Goal: Transaction & Acquisition: Purchase product/service

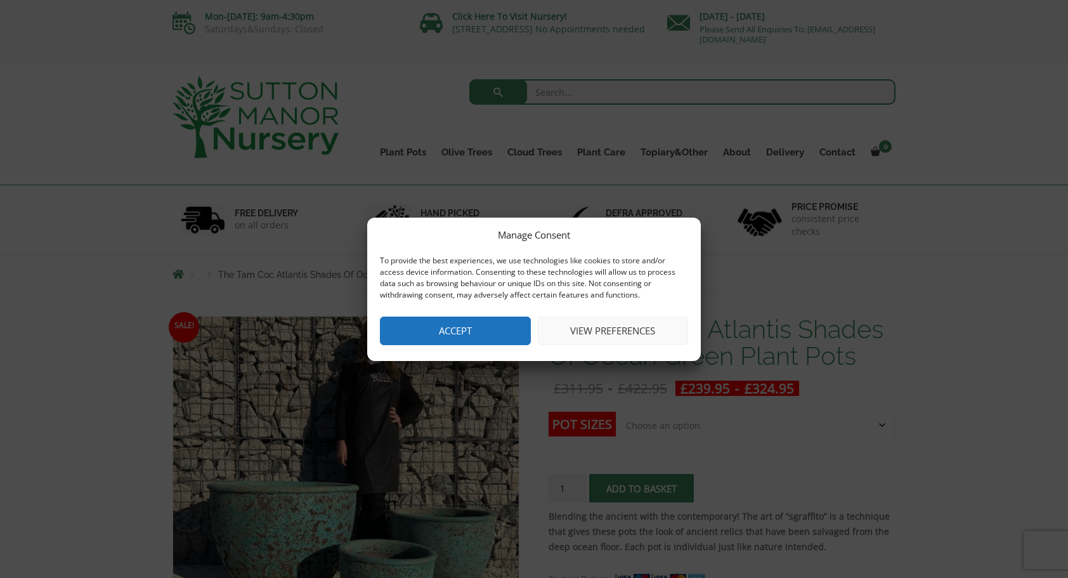
click at [453, 324] on button "Accept" at bounding box center [455, 330] width 151 height 29
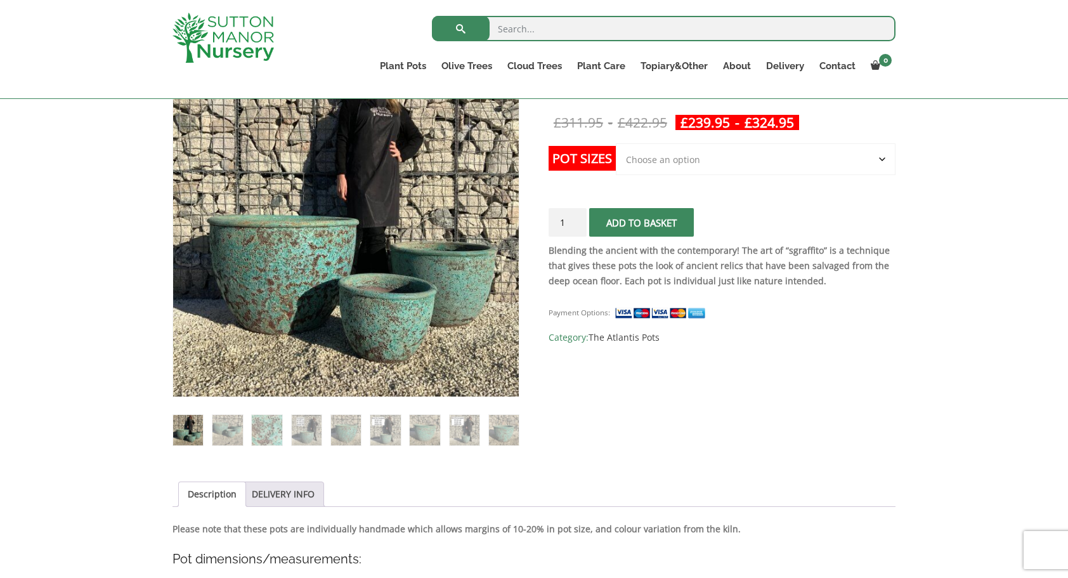
scroll to position [256, 0]
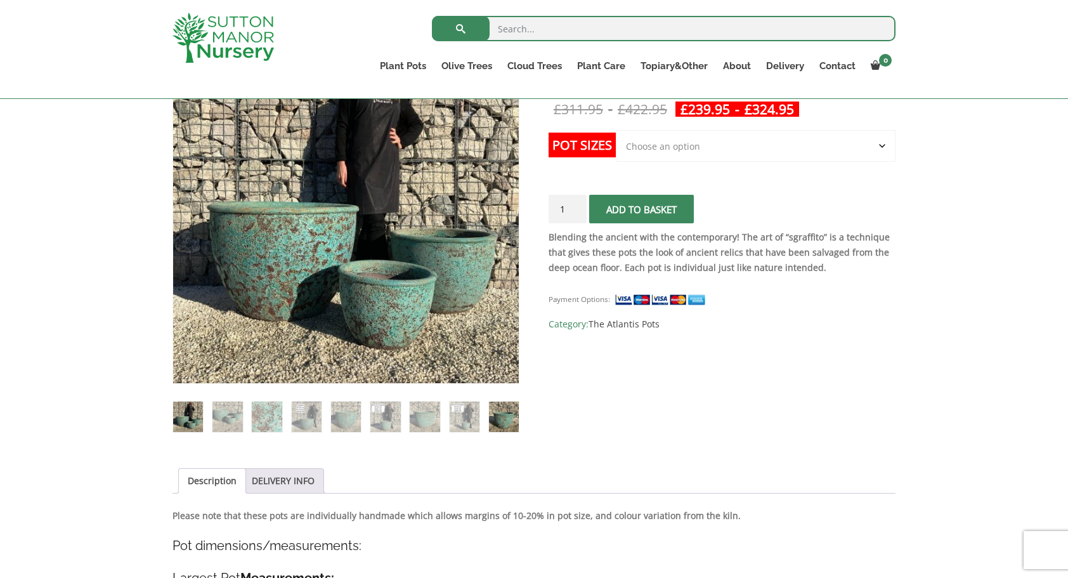
click at [512, 423] on img at bounding box center [504, 416] width 30 height 30
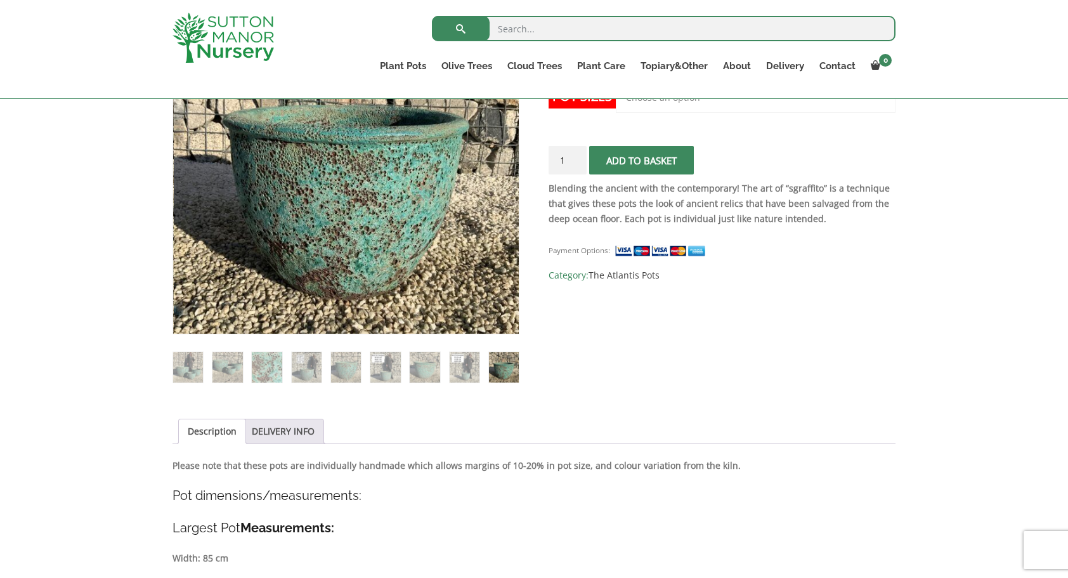
scroll to position [296, 0]
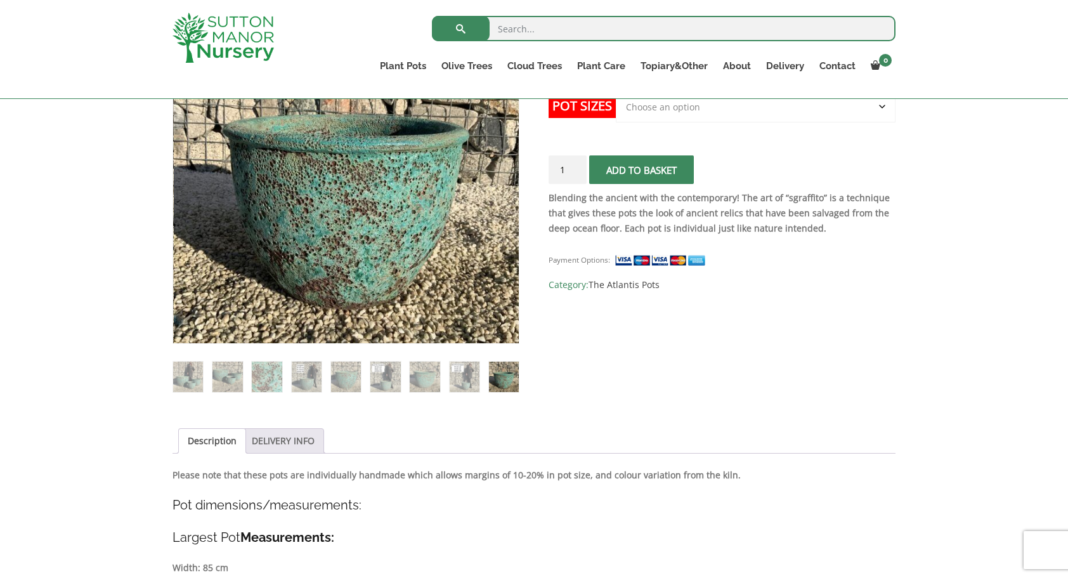
click at [301, 434] on link "DELIVERY INFO" at bounding box center [283, 441] width 63 height 24
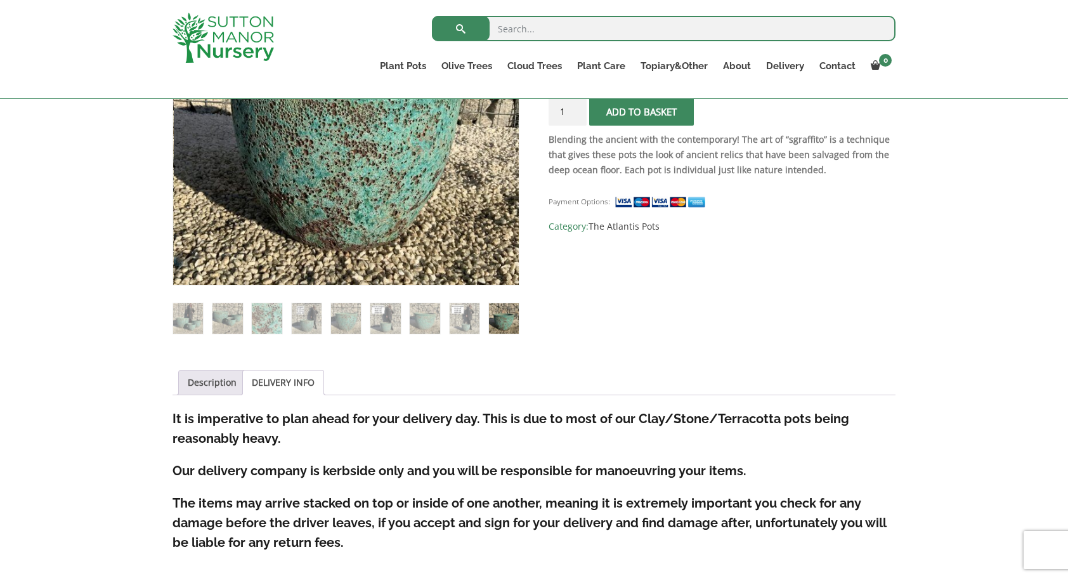
scroll to position [260, 0]
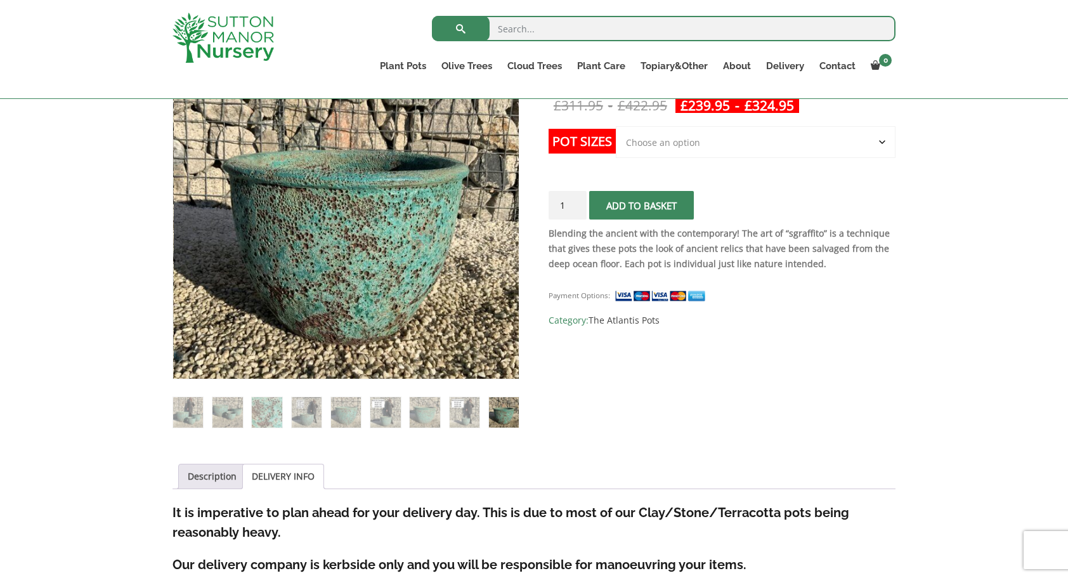
click at [504, 416] on img at bounding box center [504, 412] width 30 height 30
click at [467, 409] on img at bounding box center [465, 412] width 30 height 30
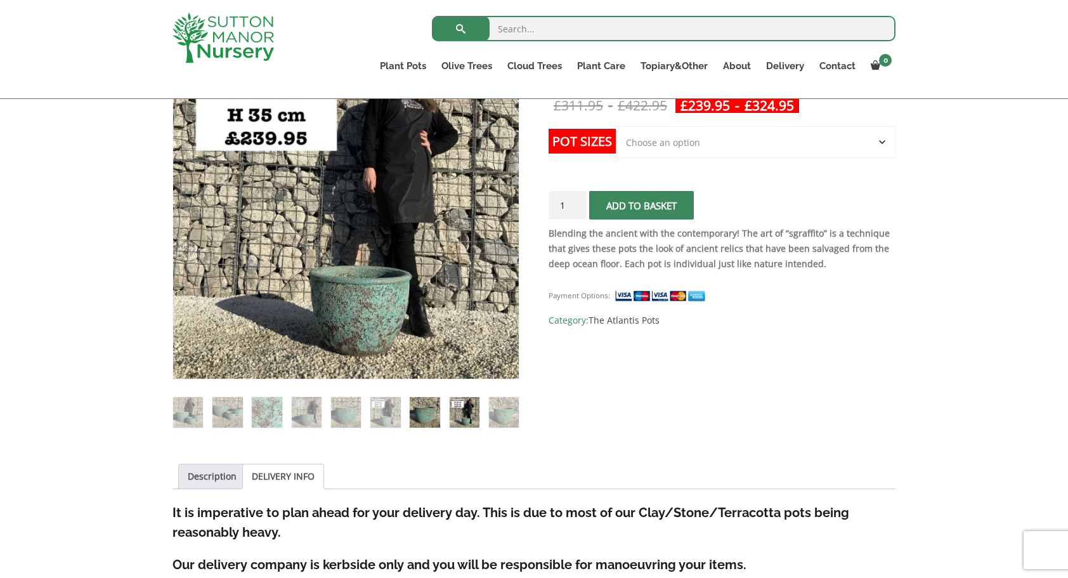
click at [428, 406] on img at bounding box center [425, 412] width 30 height 30
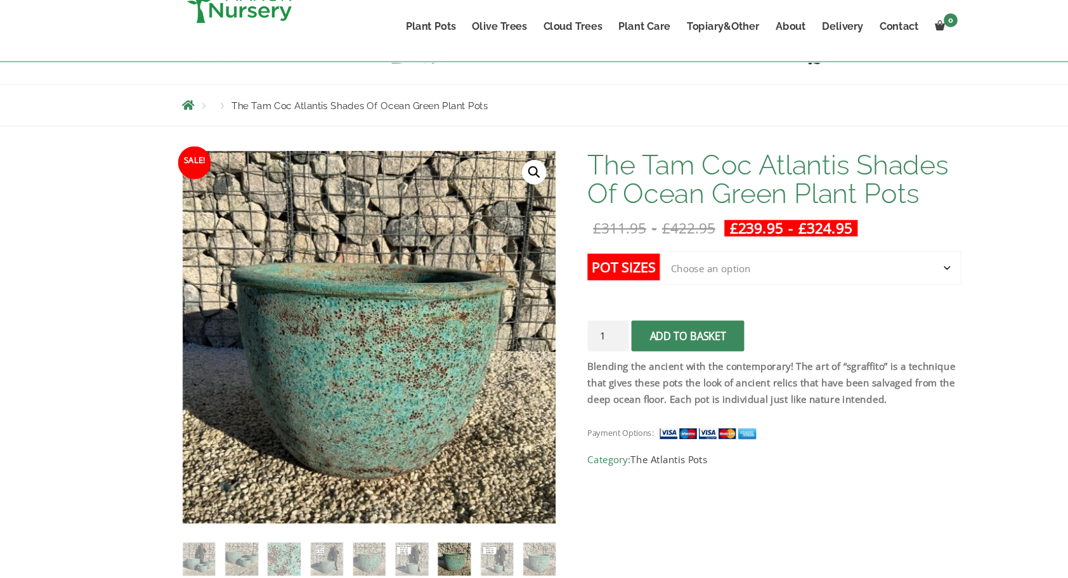
scroll to position [113, 0]
click at [705, 291] on select "Choose an option Click here to buy the 3rd to Largest Pot In The Picture Click …" at bounding box center [756, 289] width 280 height 32
click at [853, 239] on div "The Tam Coc Atlantis Shades Of Ocean Green Plant Pots £ 311.95 - £ 422.95 £ 239…" at bounding box center [722, 327] width 347 height 295
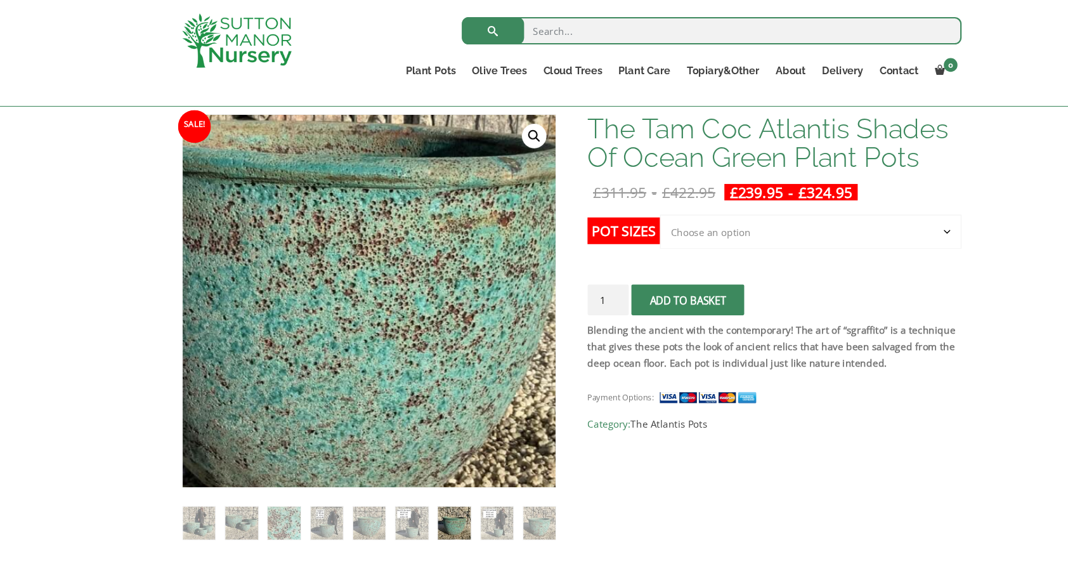
scroll to position [186, 0]
